Goal: Task Accomplishment & Management: Use online tool/utility

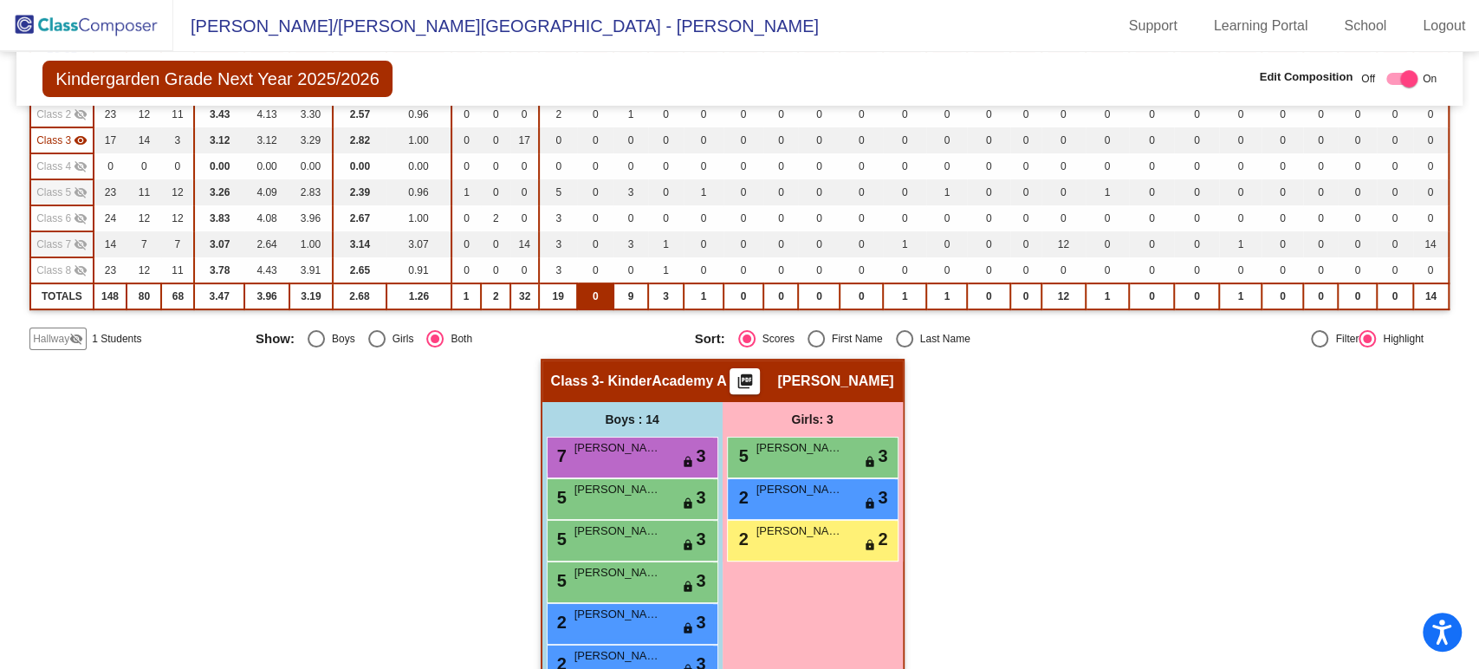
scroll to position [223, 0]
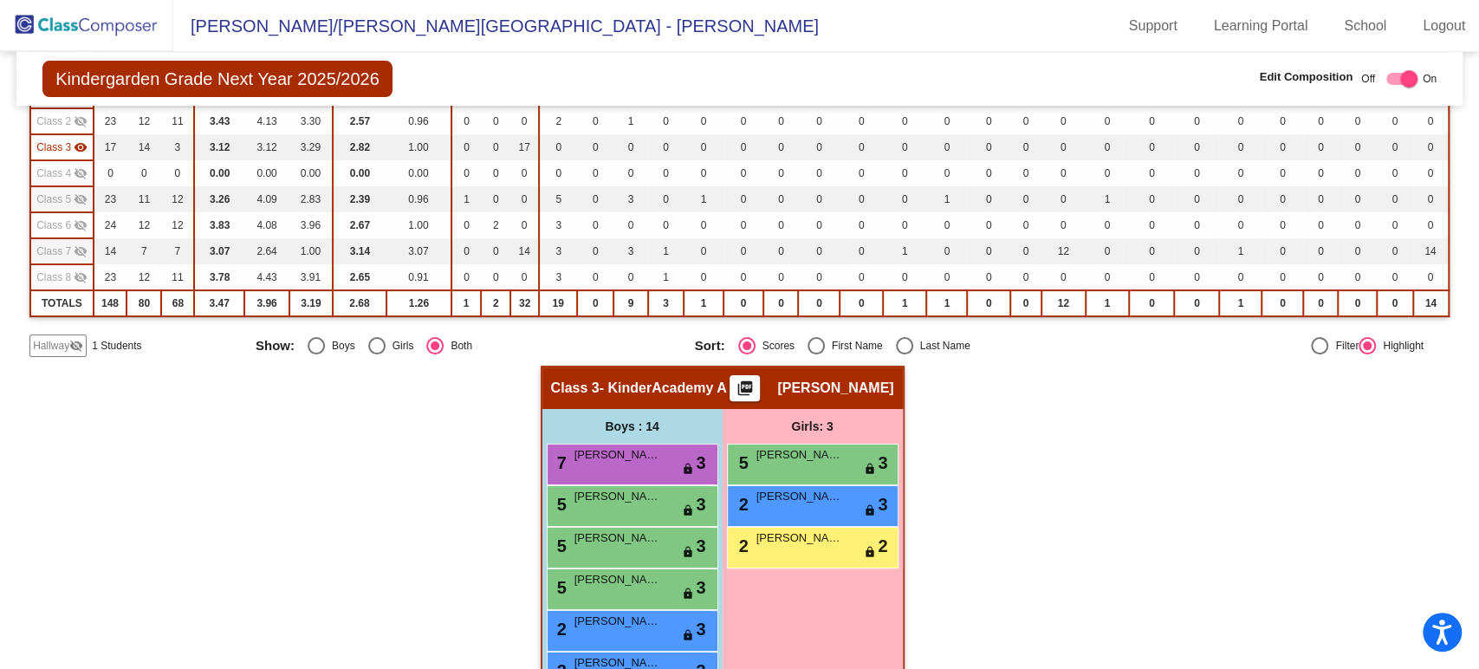
click at [77, 275] on mat-icon "visibility_off" at bounding box center [81, 277] width 14 height 14
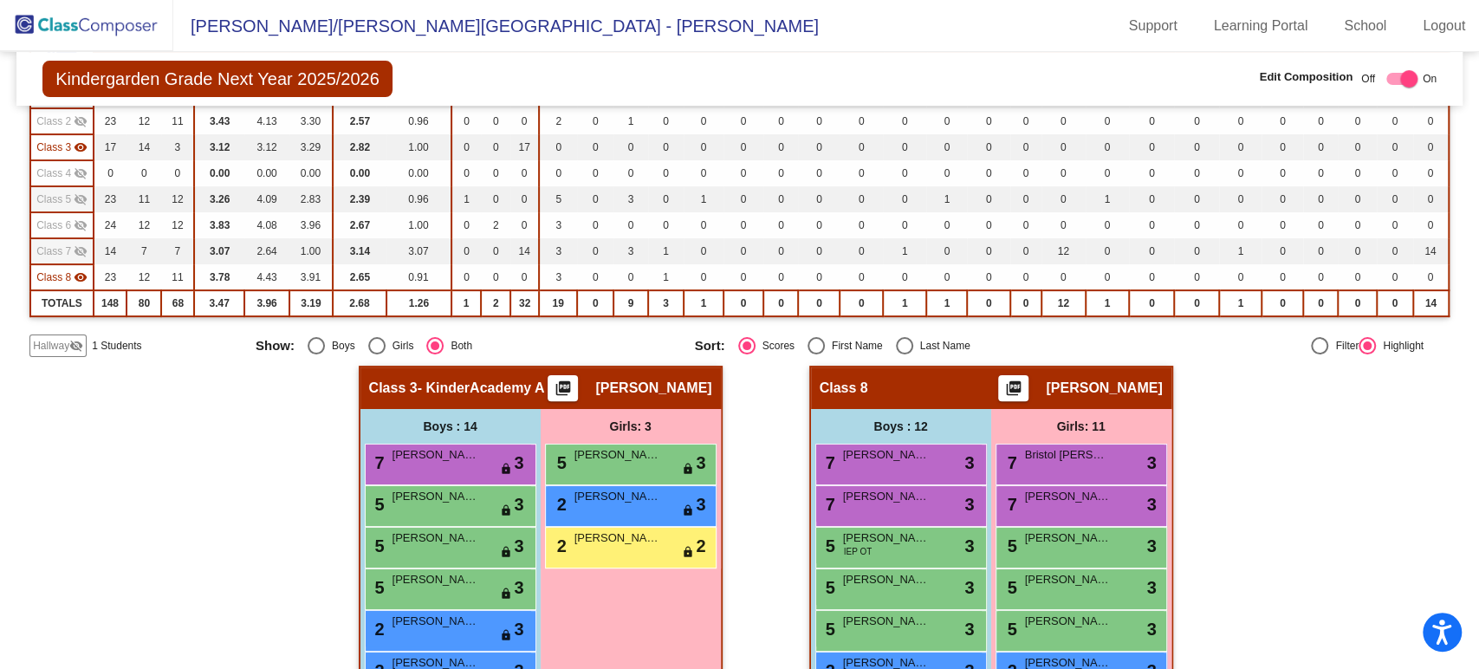
click at [80, 245] on mat-icon "visibility_off" at bounding box center [81, 251] width 14 height 14
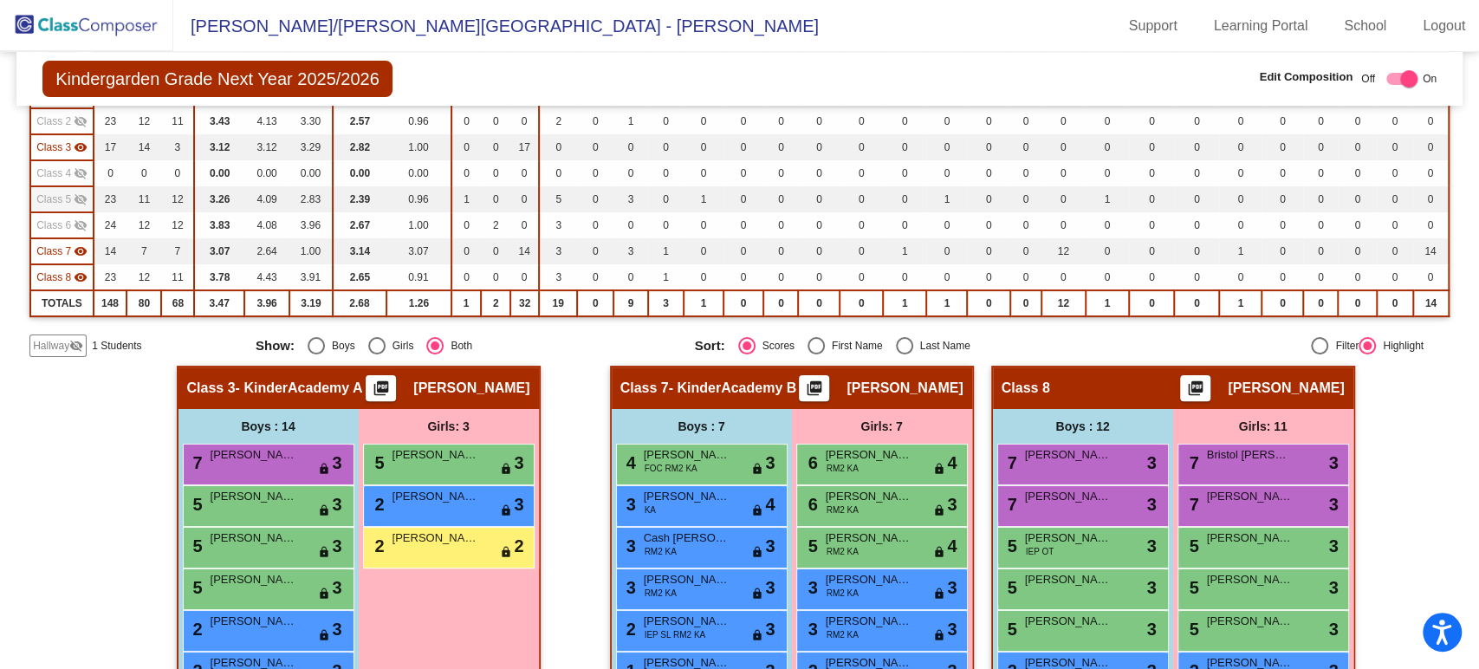
click at [81, 223] on mat-icon "visibility_off" at bounding box center [81, 225] width 14 height 14
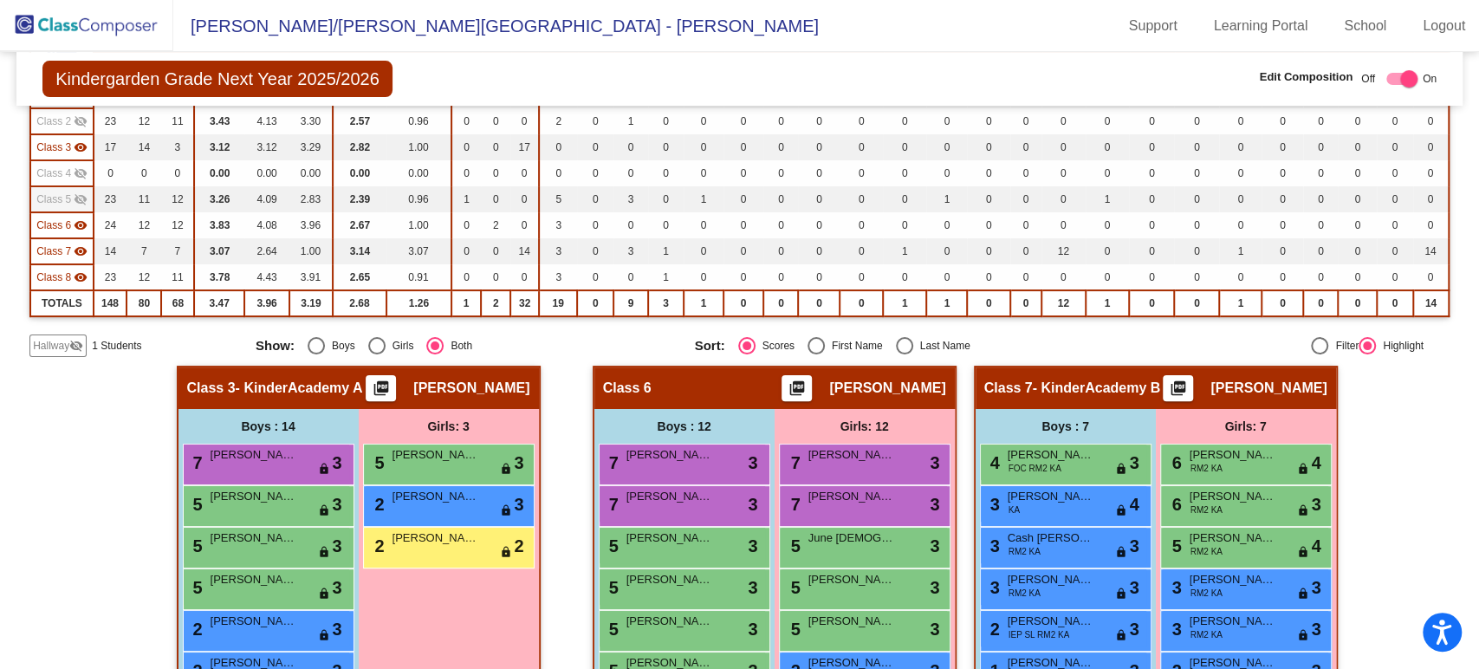
click at [78, 198] on mat-icon "visibility_off" at bounding box center [81, 199] width 14 height 14
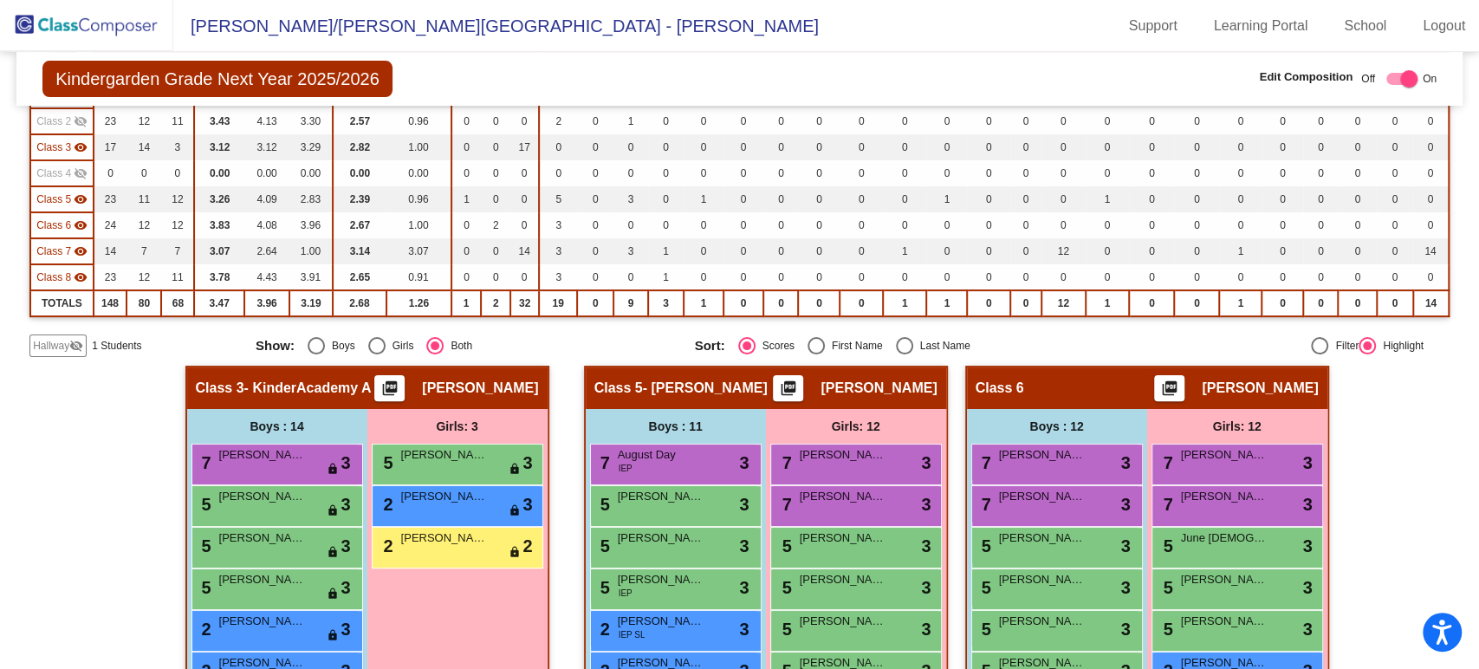
click at [76, 176] on mat-icon "visibility_off" at bounding box center [81, 173] width 14 height 14
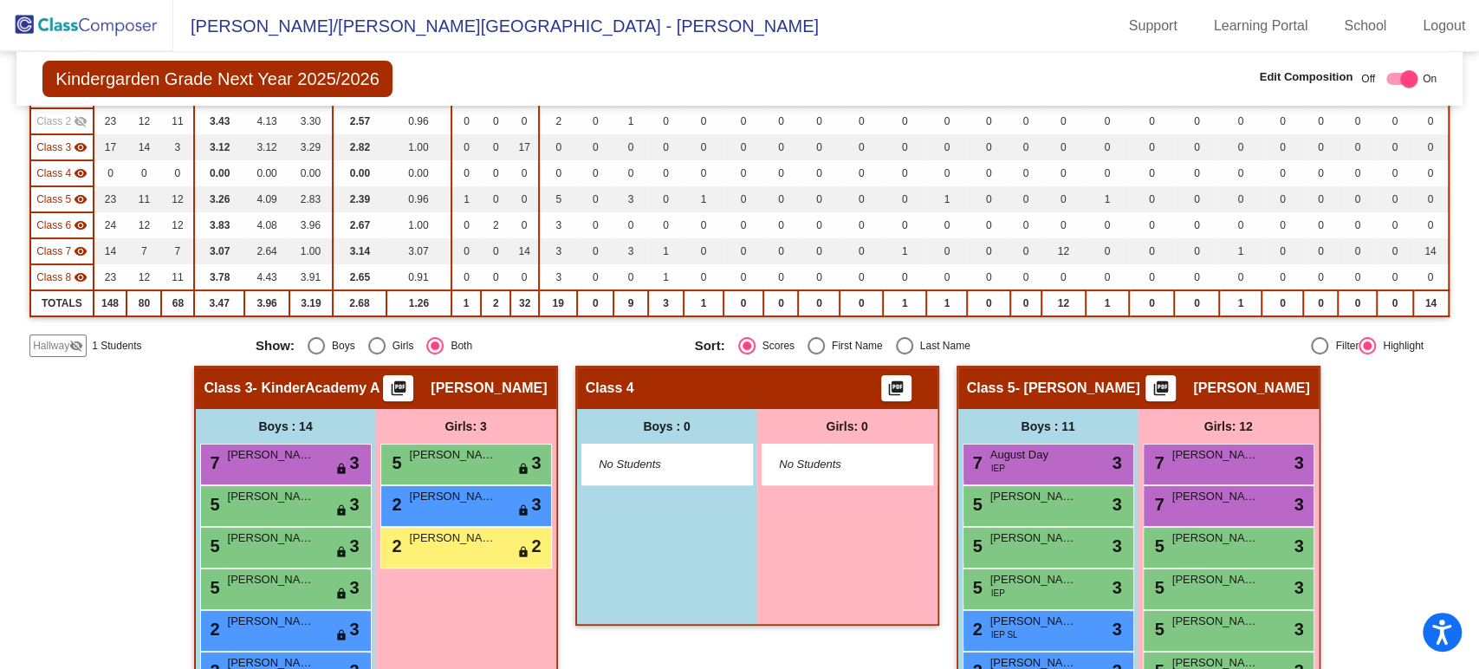
click at [79, 120] on mat-icon "visibility_off" at bounding box center [81, 121] width 14 height 14
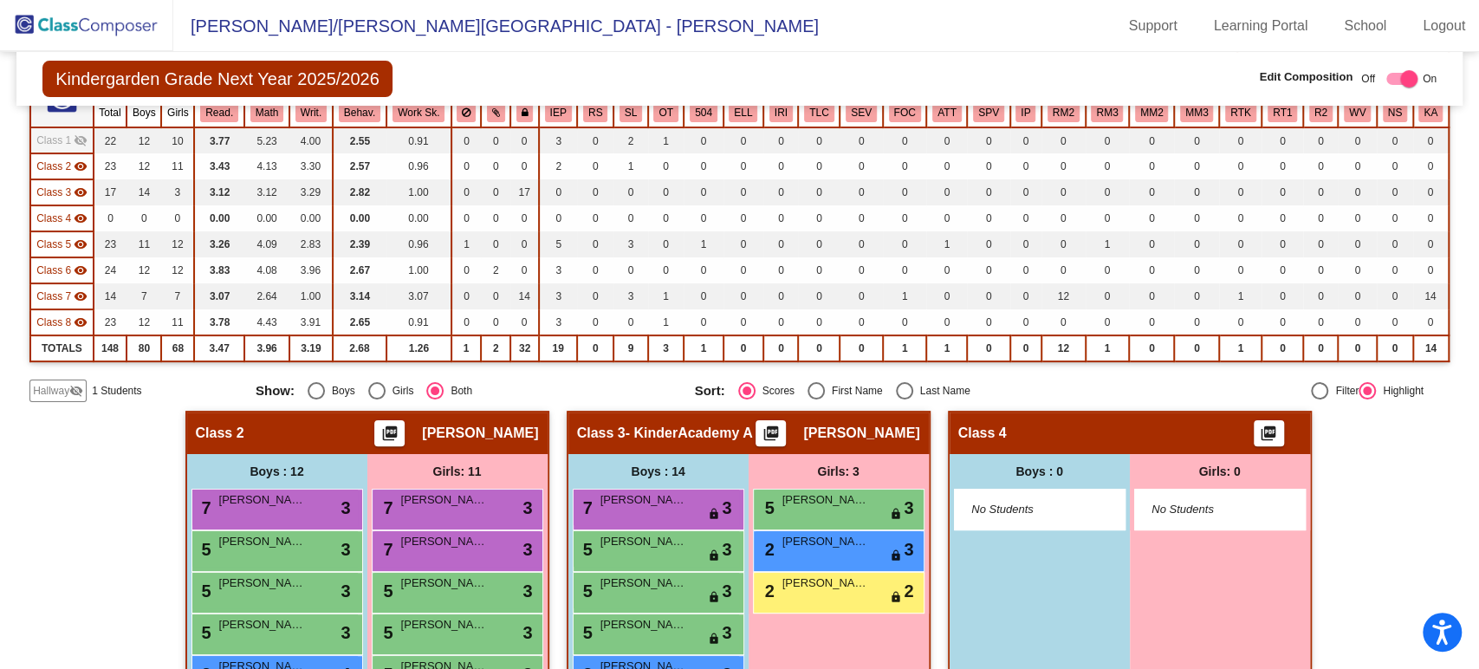
scroll to position [173, 0]
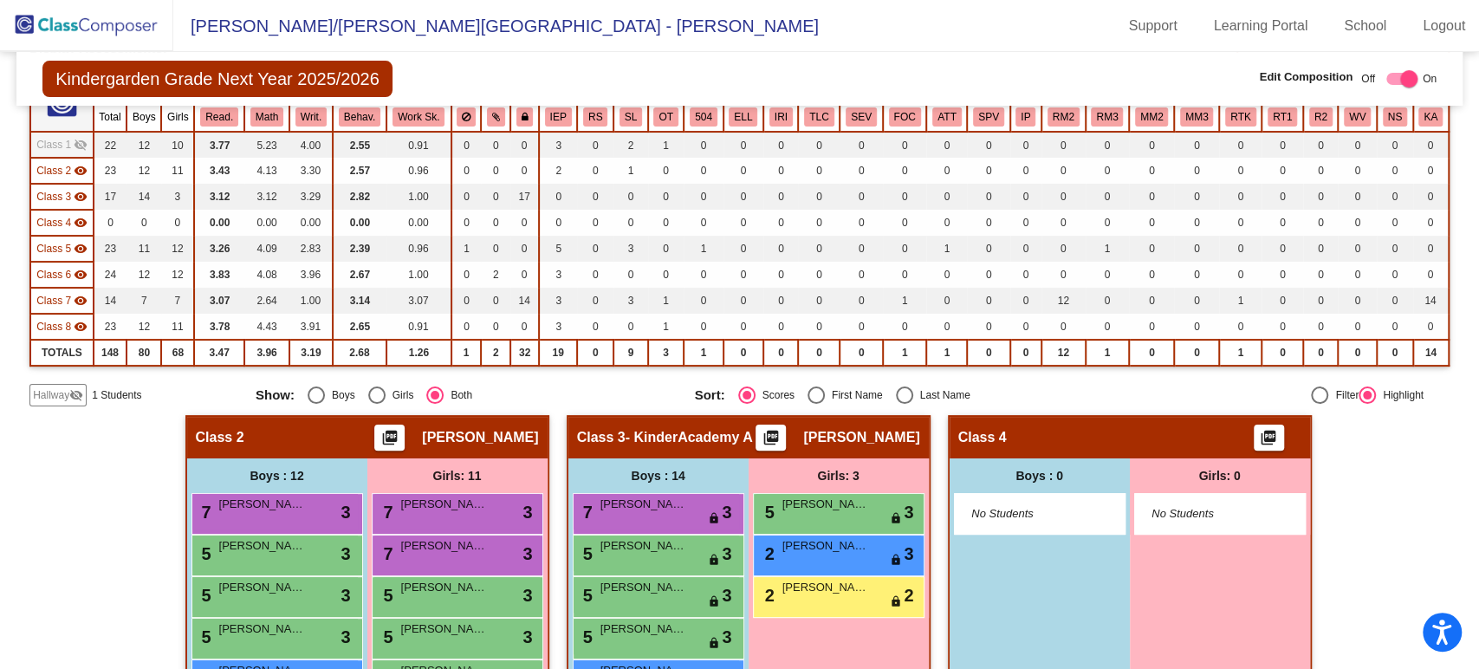
click at [79, 146] on mat-icon "visibility_off" at bounding box center [81, 145] width 14 height 14
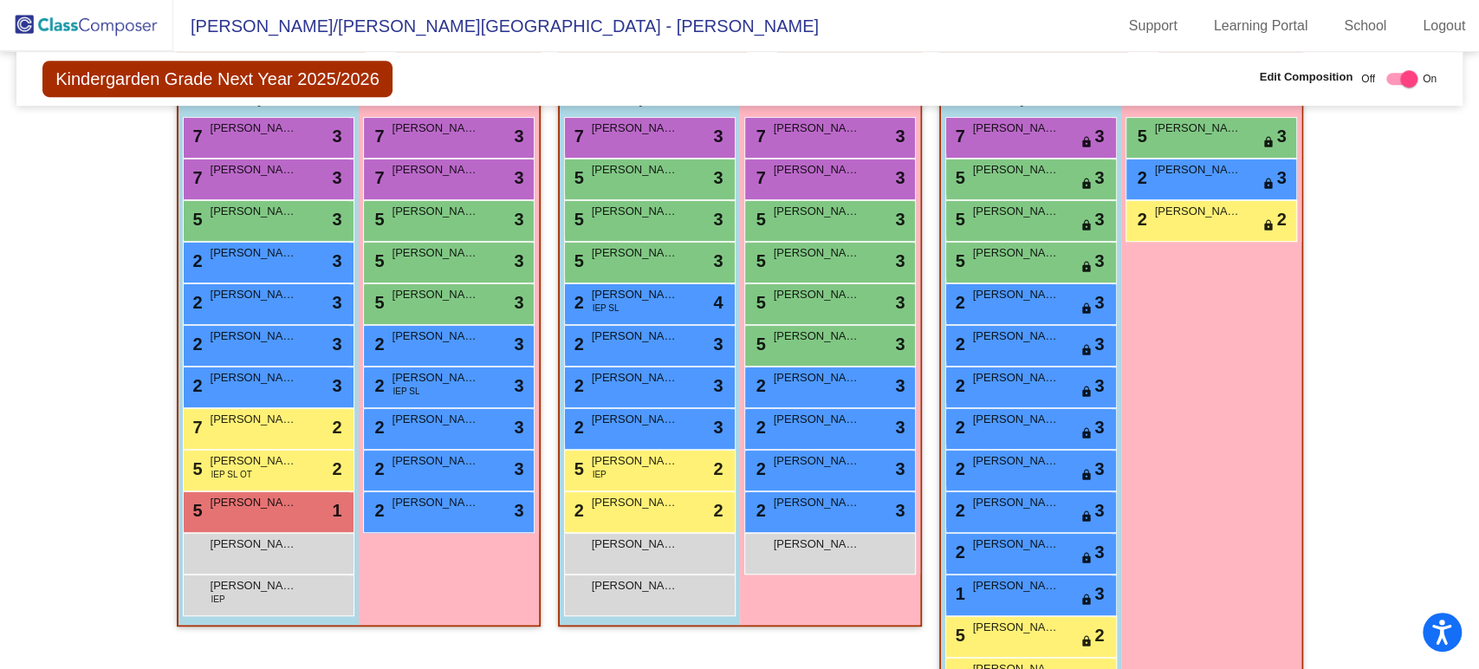
scroll to position [572, 0]
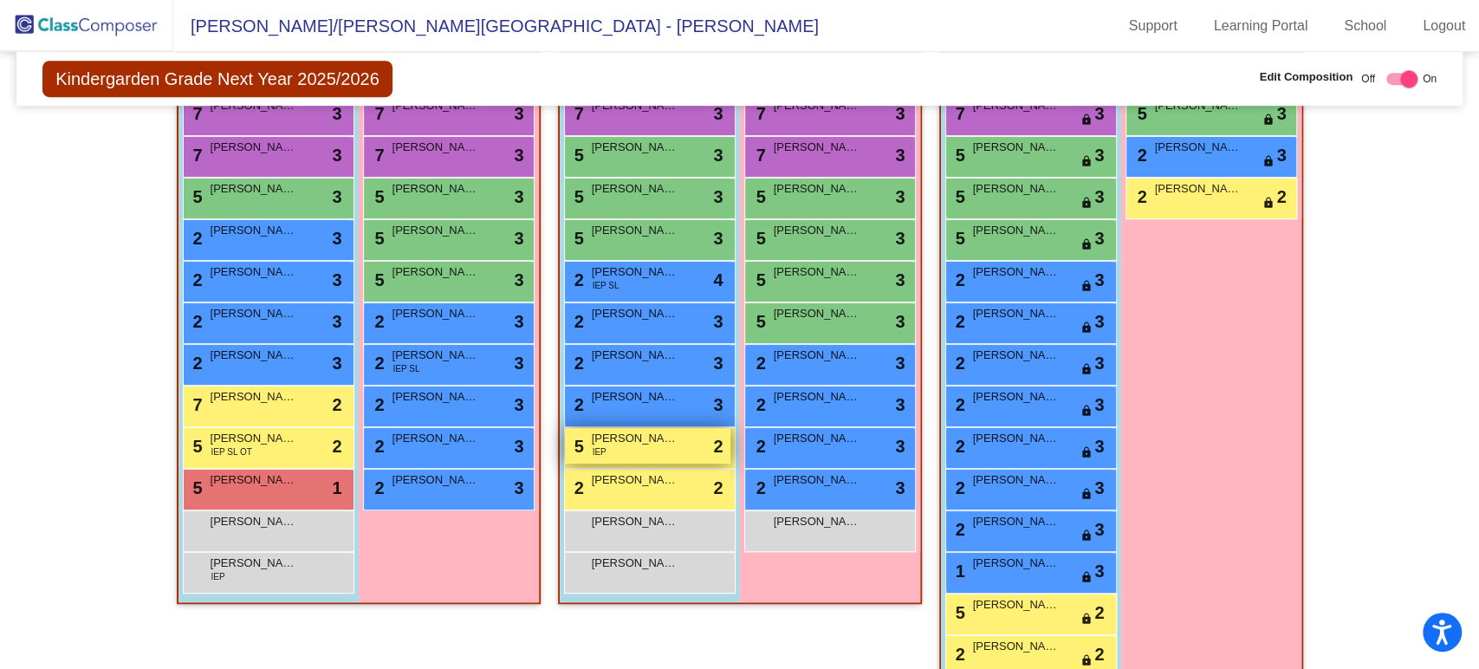
click at [681, 456] on div "5 [PERSON_NAME] IEP lock do_not_disturb_alt 2" at bounding box center [647, 446] width 165 height 36
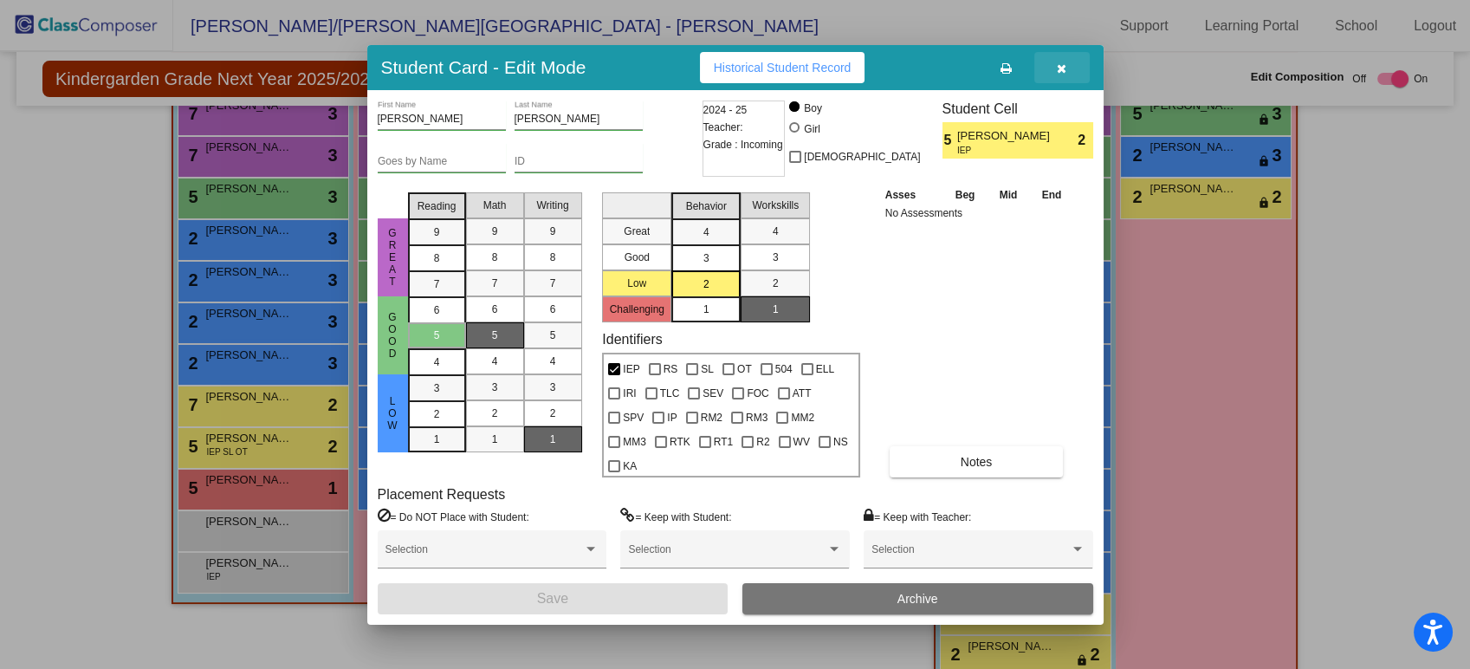
click at [1066, 65] on icon "button" at bounding box center [1062, 68] width 10 height 12
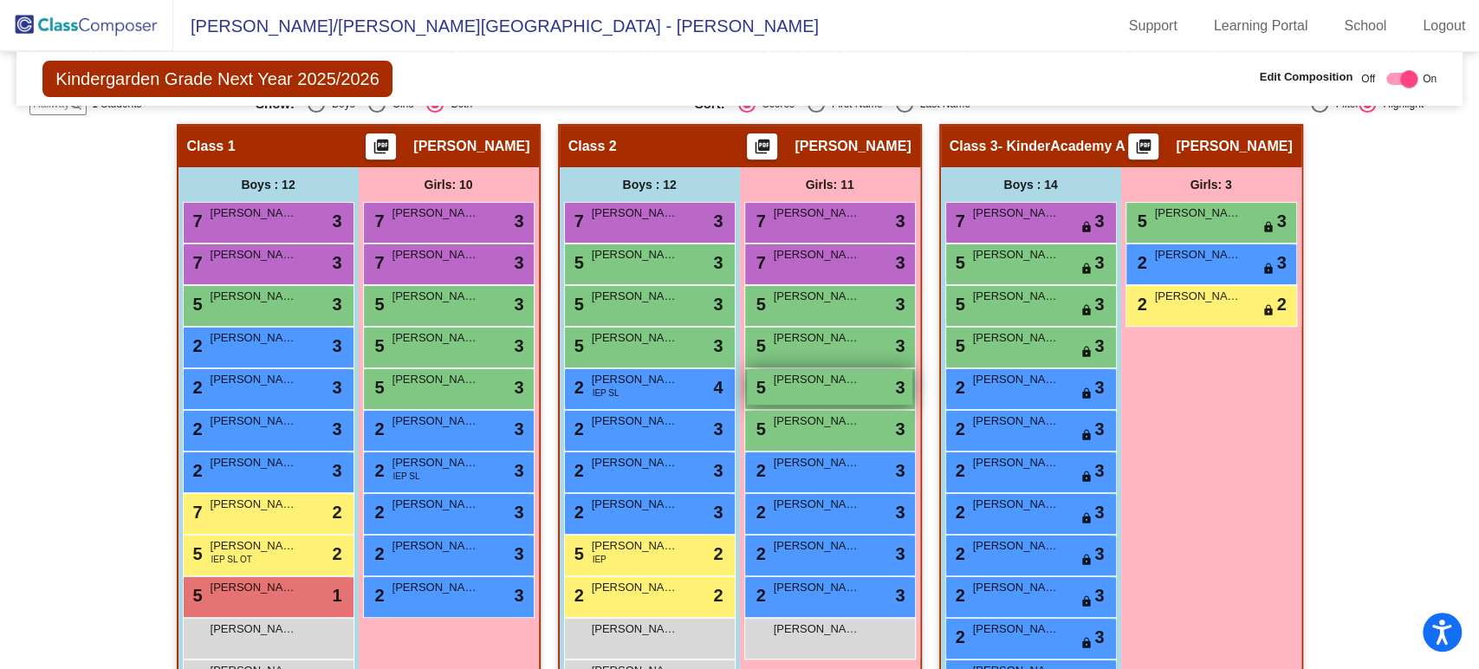
scroll to position [489, 0]
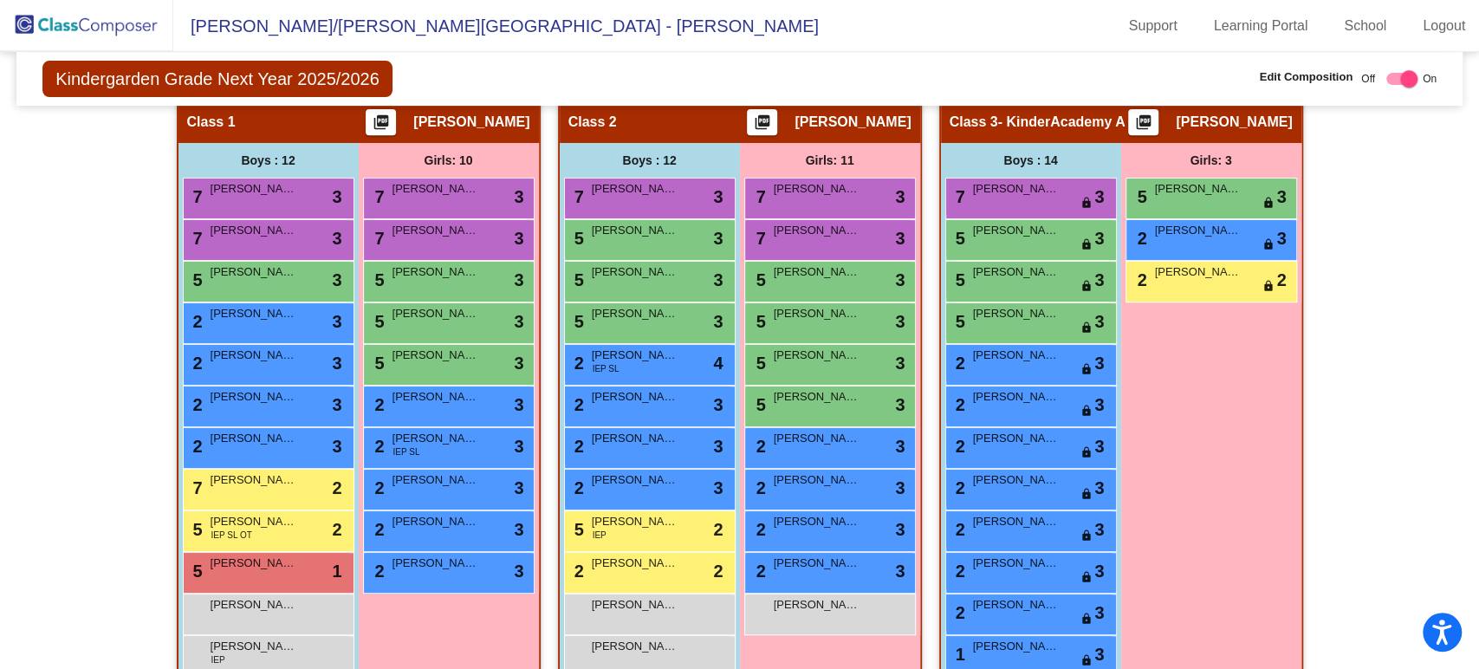
click at [82, 38] on img at bounding box center [86, 25] width 173 height 51
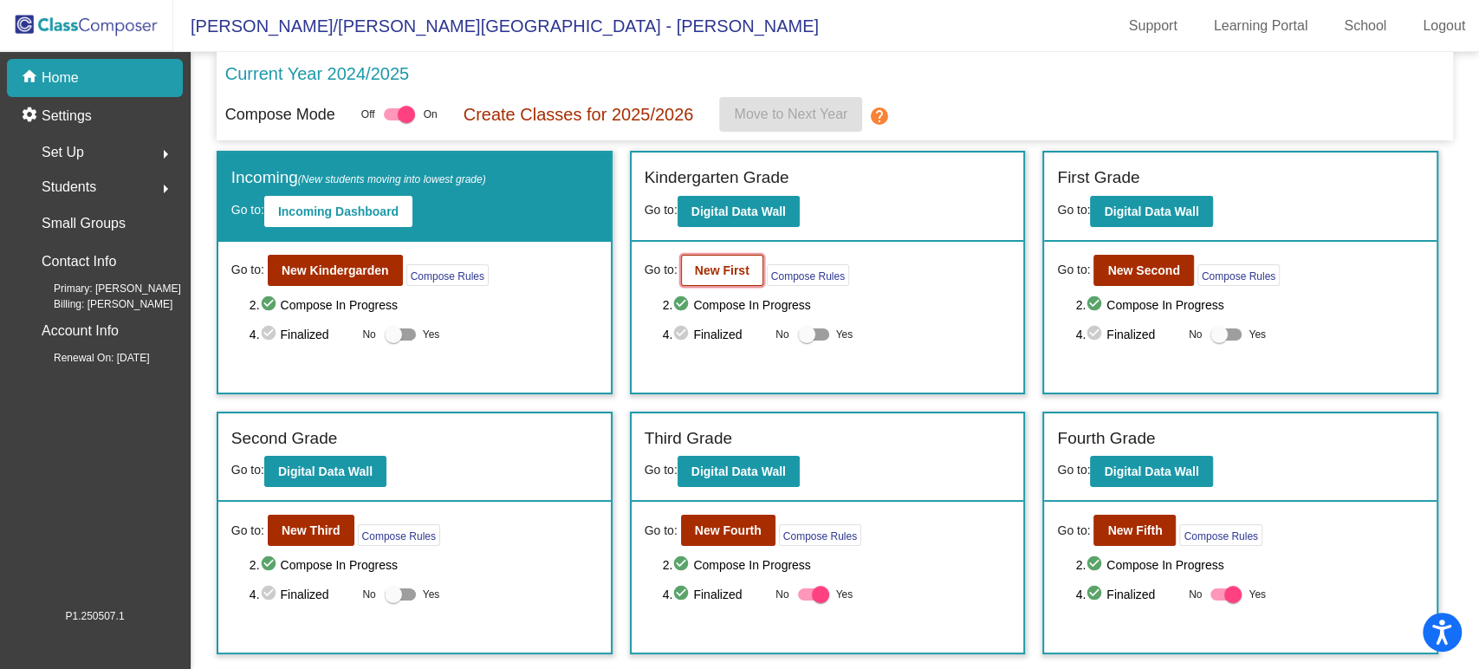
click at [714, 281] on button "New First" at bounding box center [722, 270] width 82 height 31
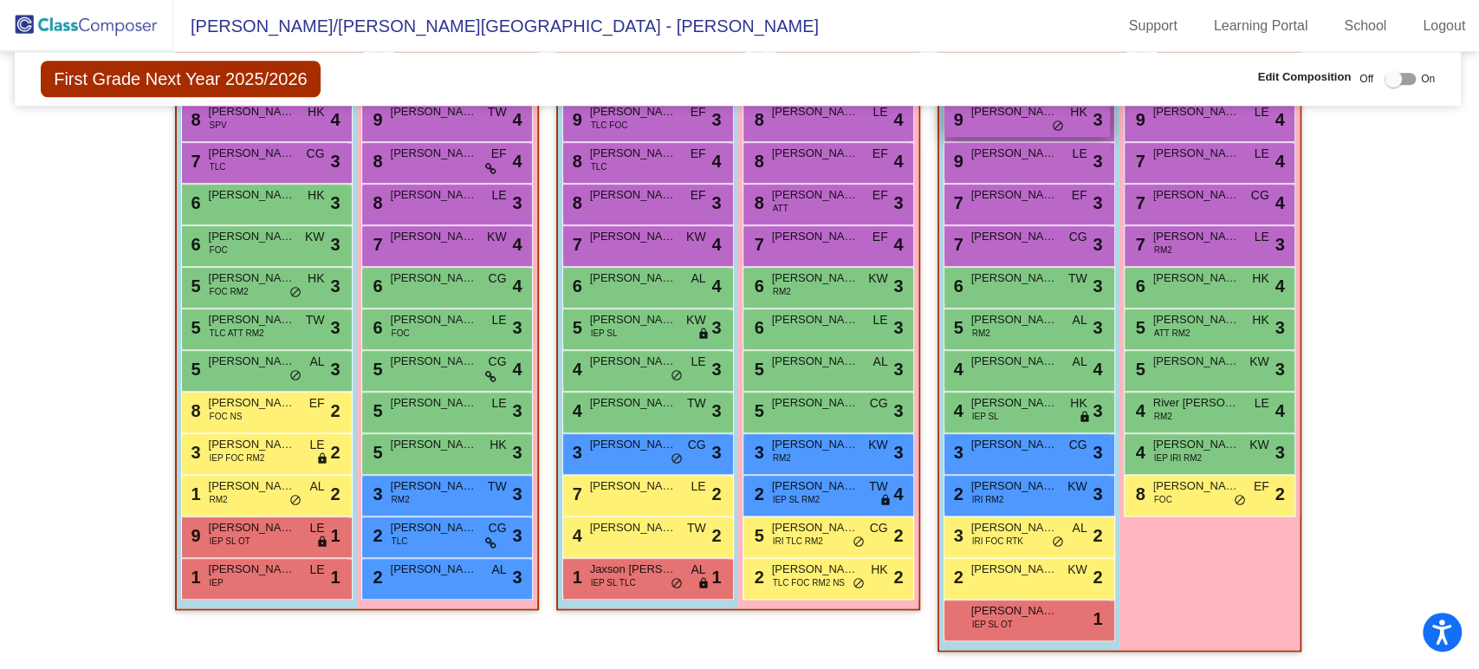
scroll to position [1220, 2]
click at [464, 482] on span "[PERSON_NAME]" at bounding box center [434, 485] width 87 height 17
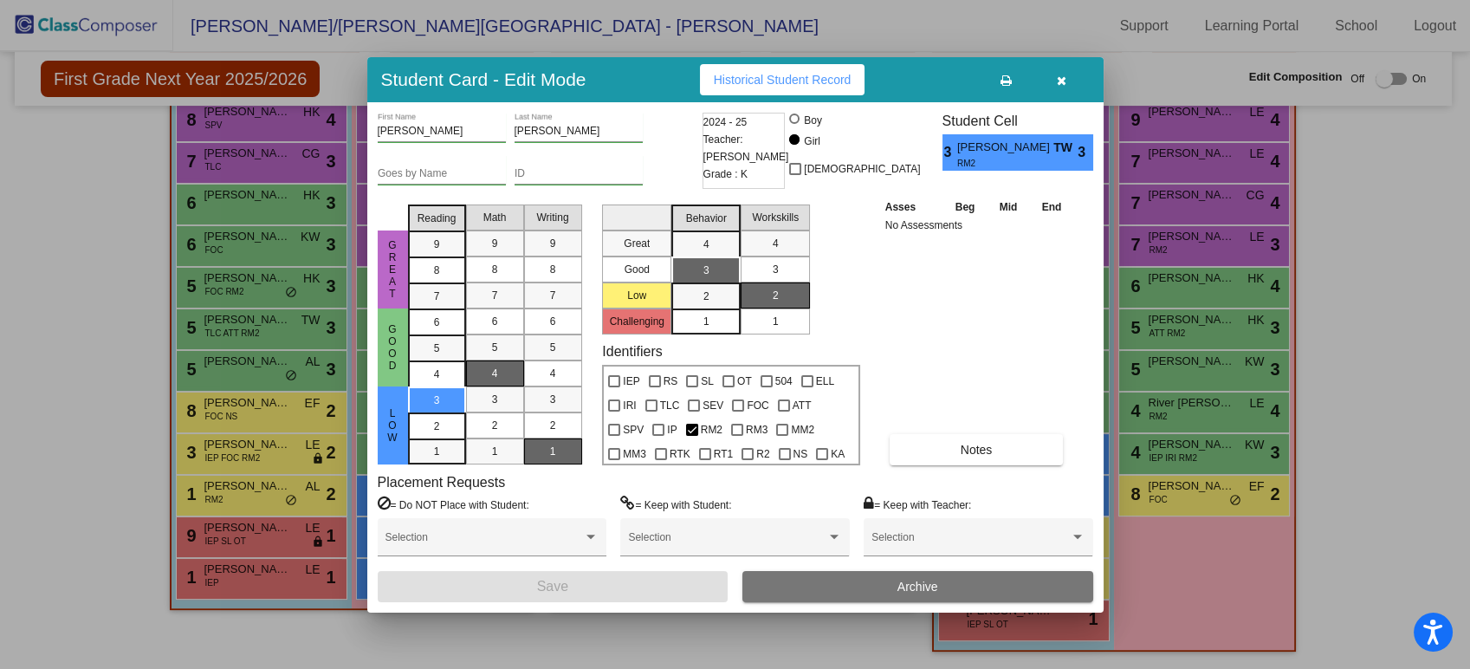
click at [1060, 75] on icon "button" at bounding box center [1062, 81] width 10 height 12
